Goal: Transaction & Acquisition: Purchase product/service

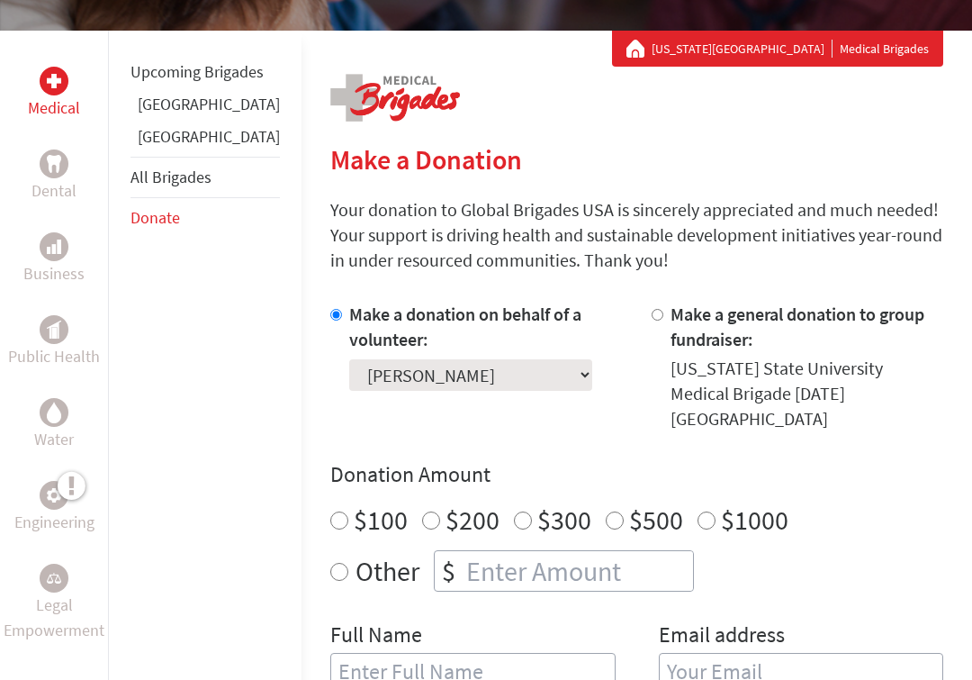
scroll to position [311, 0]
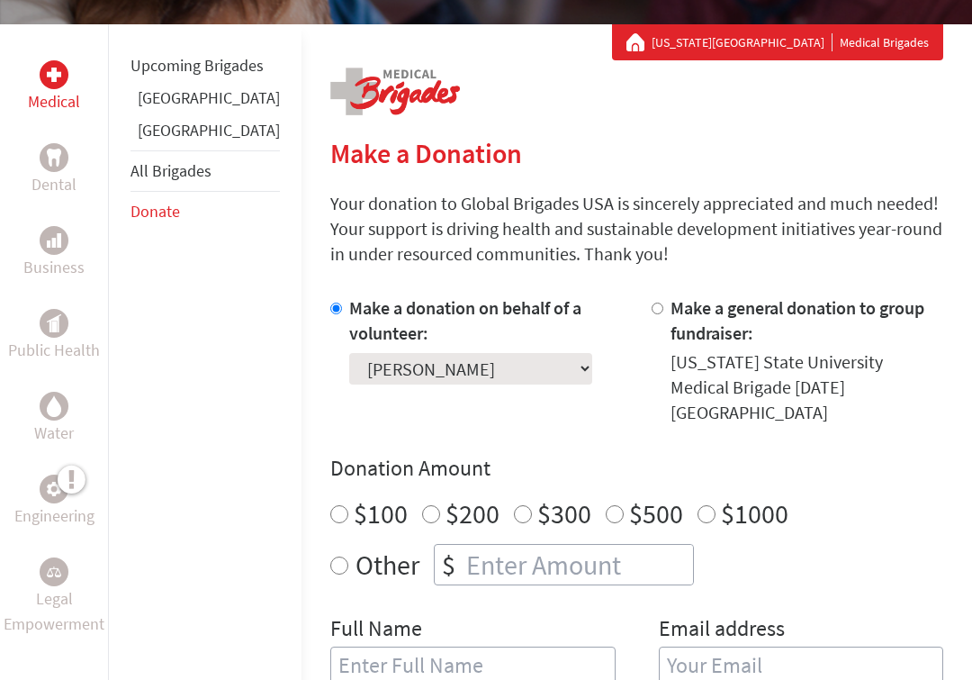
click at [330, 505] on input "$100" at bounding box center [339, 514] width 18 height 18
radio input "true"
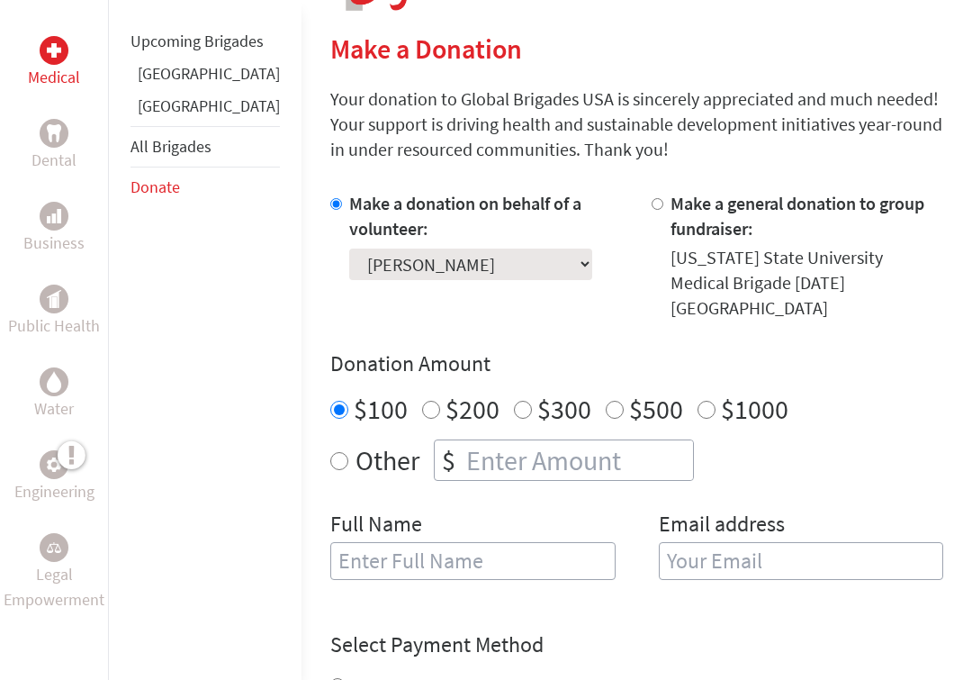
scroll to position [428, 0]
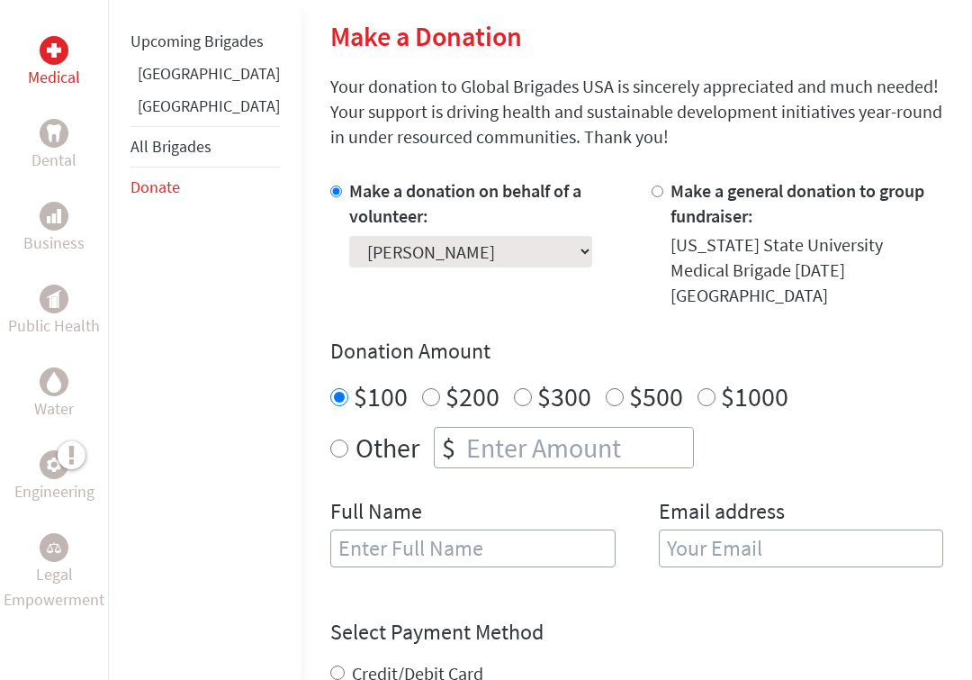
click at [330, 529] on input "text" at bounding box center [472, 548] width 285 height 38
type input "[EMAIL_ADDRESS][DOMAIN_NAME]"
type input "[PERSON_NAME]"
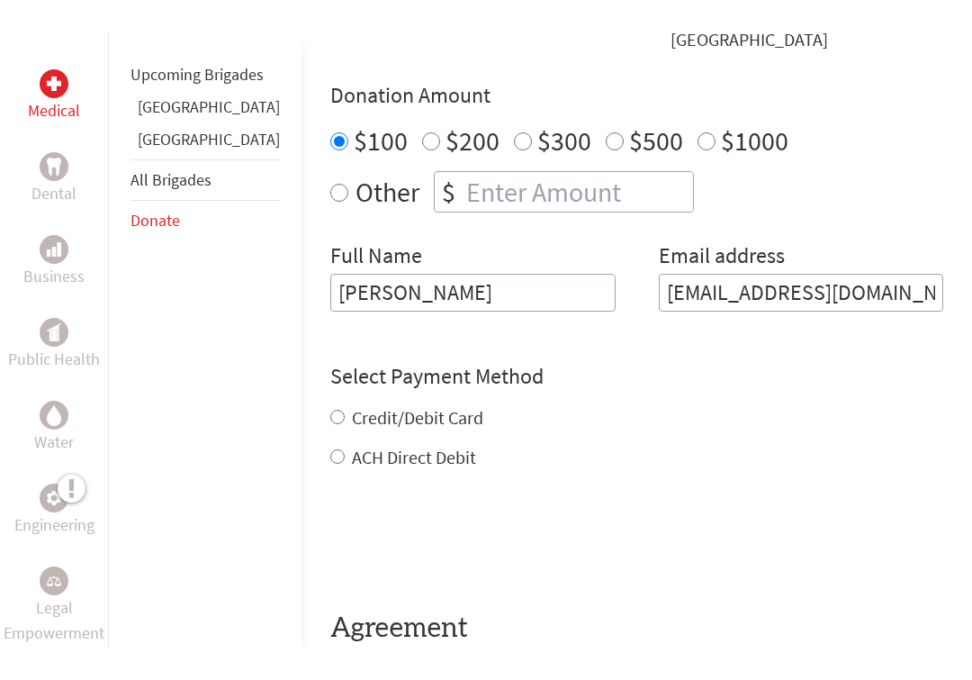
scroll to position [712, 0]
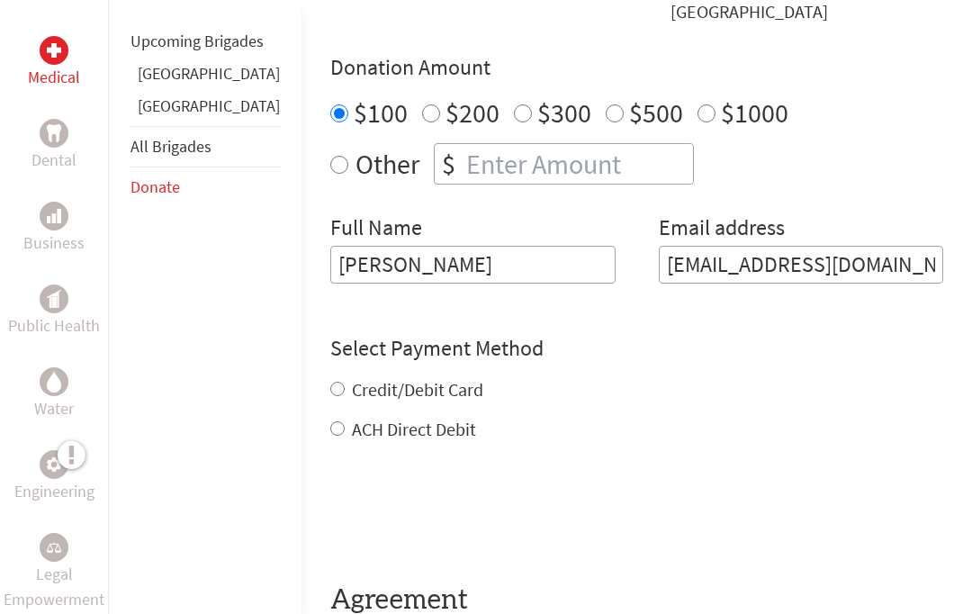
click at [330, 377] on div "Credit/Debit Card" at bounding box center [636, 389] width 613 height 25
click at [330, 382] on input "Credit/Debit Card" at bounding box center [337, 389] width 14 height 14
radio input "true"
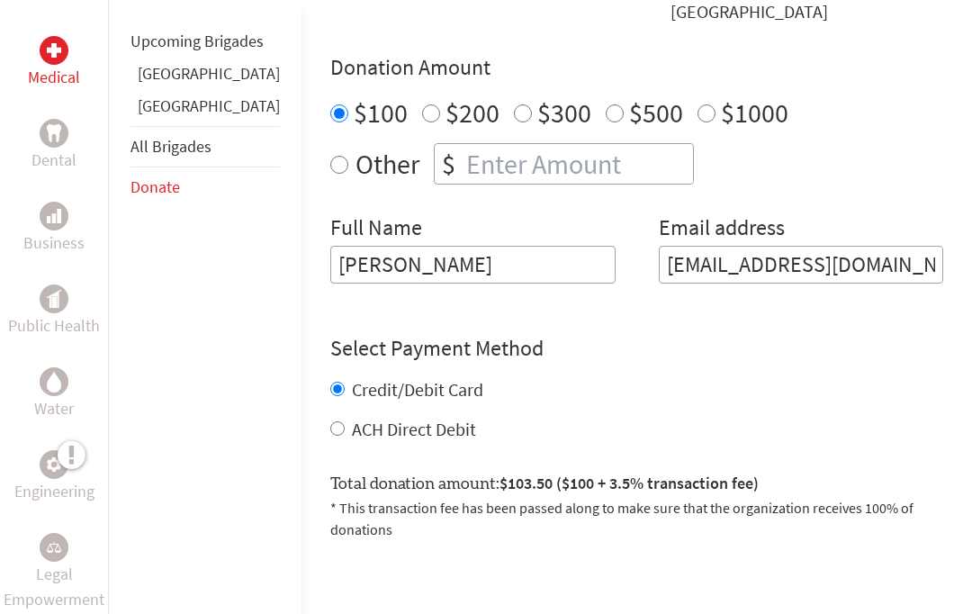
click at [330, 246] on input "[PERSON_NAME]" at bounding box center [472, 265] width 285 height 38
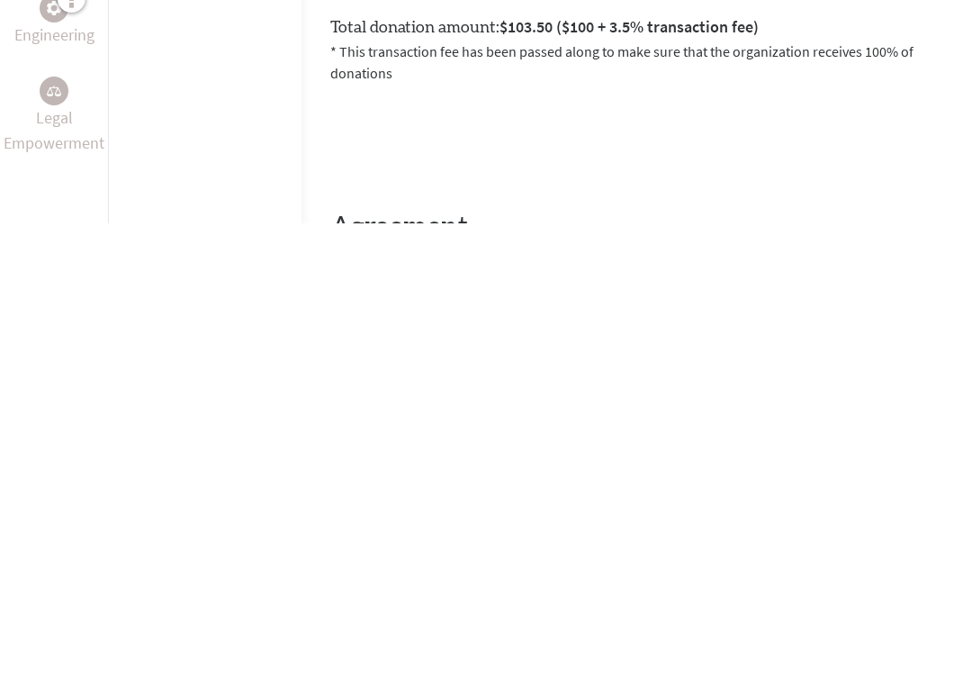
type input "[PERSON_NAME]"
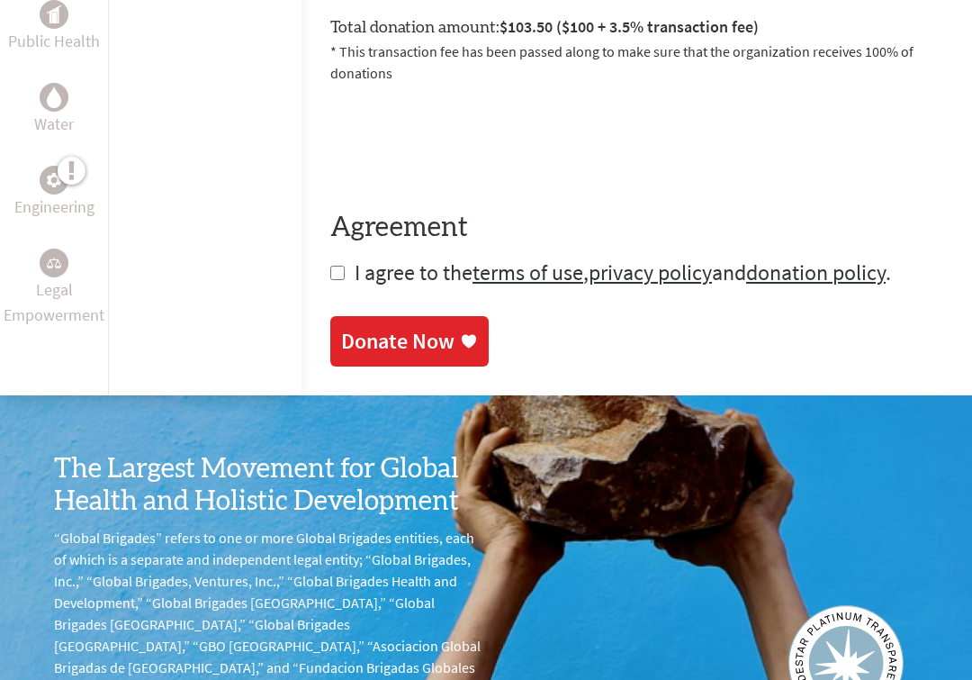
click at [330, 266] on input "checkbox" at bounding box center [337, 273] width 14 height 14
checkbox input "true"
click at [366, 327] on div "Donate Now" at bounding box center [397, 341] width 113 height 29
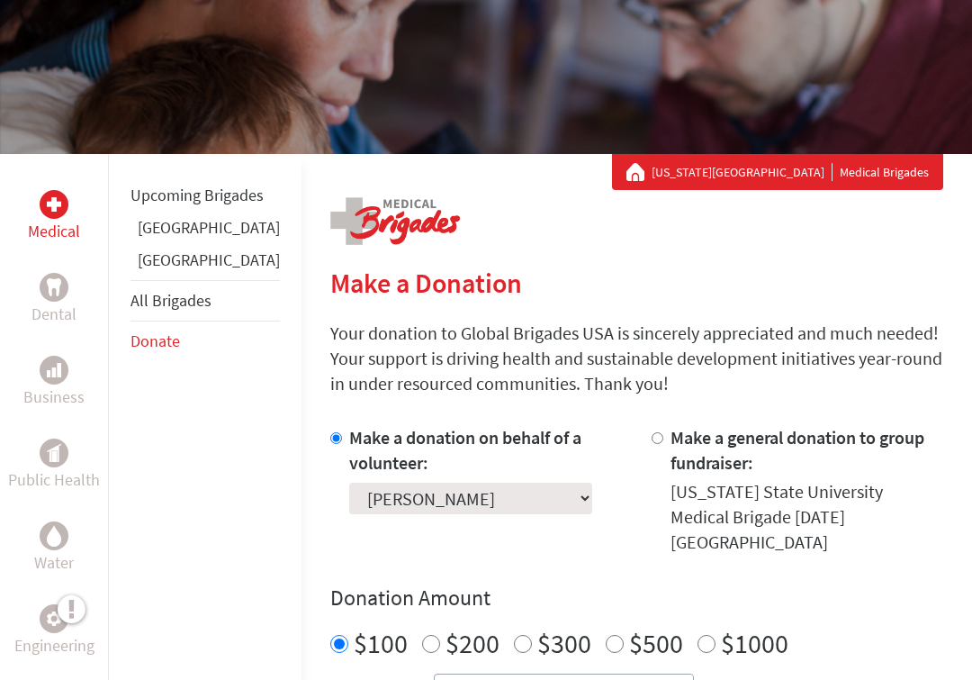
scroll to position [184, 0]
